Goal: Task Accomplishment & Management: Use online tool/utility

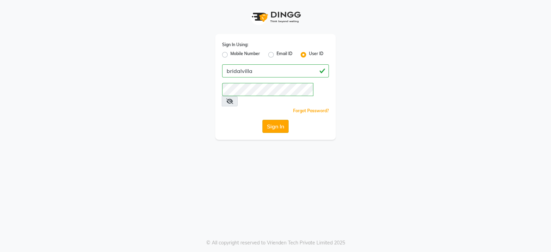
click at [268, 120] on button "Sign In" at bounding box center [275, 126] width 26 height 13
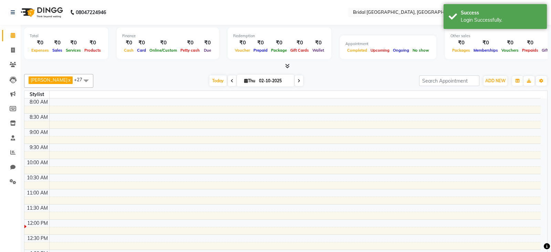
select select "en"
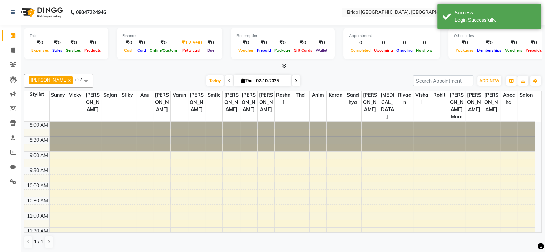
click at [194, 41] on div "₹12,990" at bounding box center [192, 43] width 26 height 8
select select "8044"
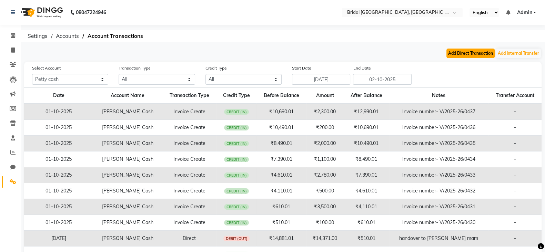
click at [453, 53] on button "Add Direct Transaction" at bounding box center [470, 54] width 48 height 10
select select "direct"
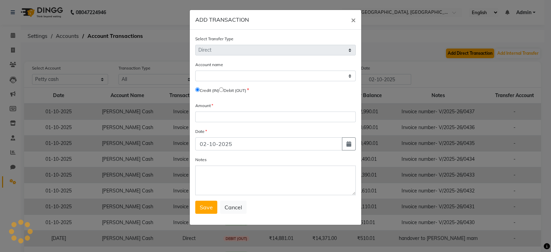
select select "8044"
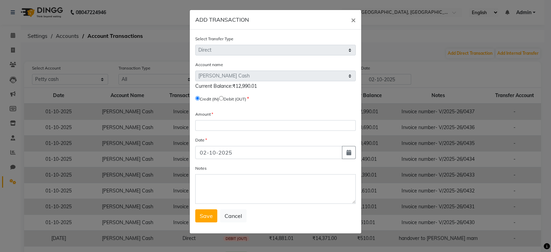
click at [224, 99] on input "radio" at bounding box center [221, 98] width 4 height 4
radio input "true"
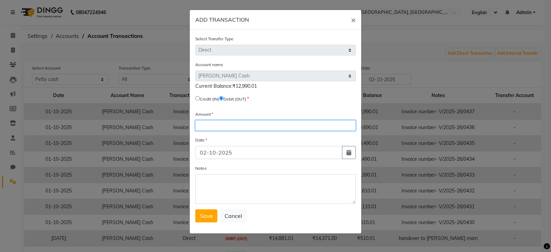
click at [220, 128] on input "number" at bounding box center [275, 125] width 161 height 11
type input "9"
type input "12070"
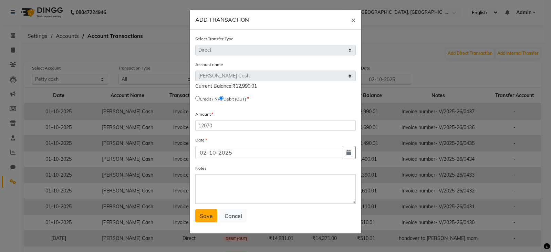
click at [207, 217] on span "Save" at bounding box center [206, 216] width 13 height 7
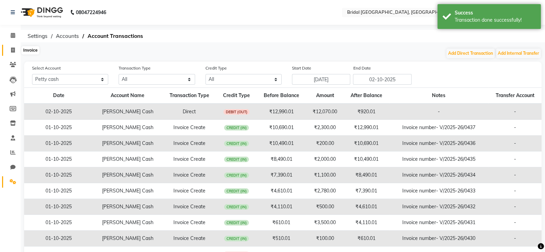
click at [16, 54] on span at bounding box center [13, 51] width 12 height 8
select select "service"
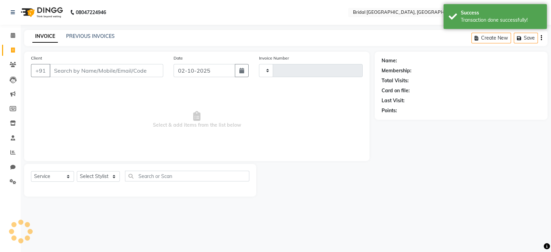
type input "0438"
select select "8752"
